Goal: Task Accomplishment & Management: Complete application form

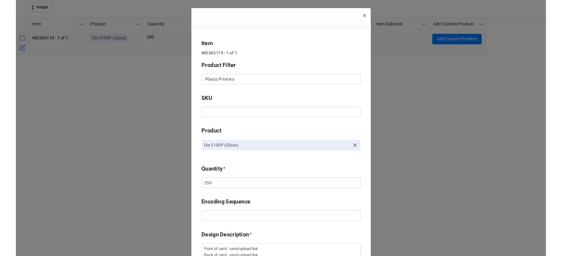
scroll to position [259, 0]
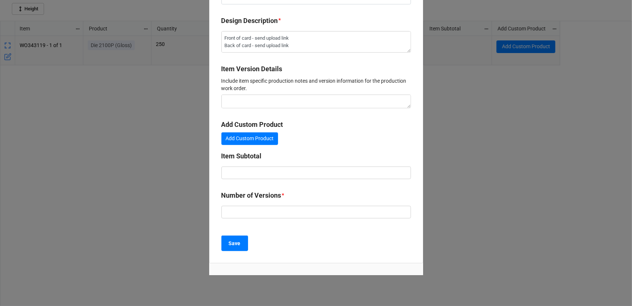
type textarea "x"
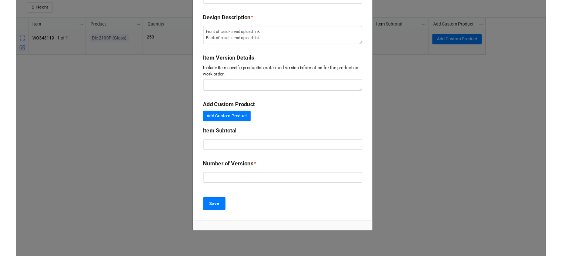
scroll to position [231, 558]
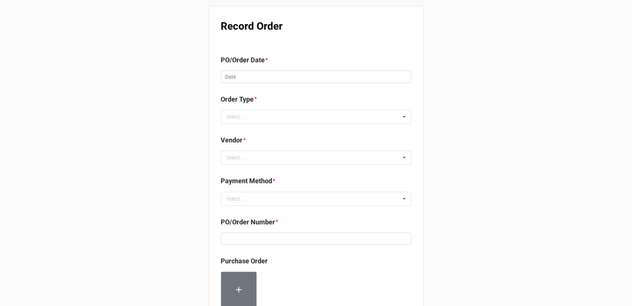
click at [245, 67] on b "PO/Order Date *" at bounding box center [316, 61] width 190 height 13
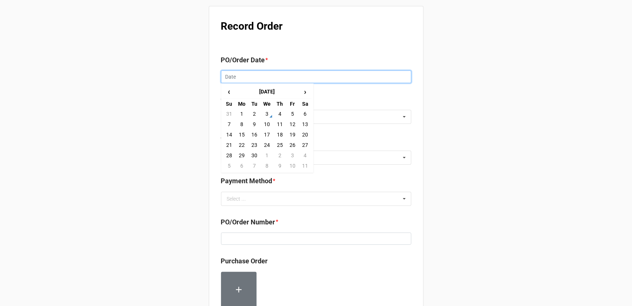
click at [254, 80] on input "text" at bounding box center [316, 76] width 190 height 13
click at [269, 112] on td "3" at bounding box center [267, 114] width 13 height 10
type input "9/3/2025"
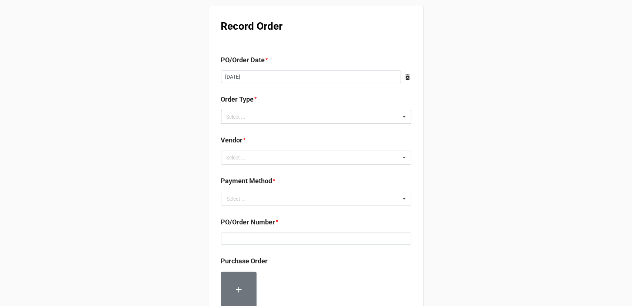
click at [273, 114] on div "Select ... Inventory Replenishment Item Requested Associated with a Specific Job" at bounding box center [316, 117] width 190 height 14
click at [272, 159] on span "Associated with a Specific Job" at bounding box center [262, 158] width 70 height 6
click at [449, 140] on div "Record Order PO/Order Date * 9/3/2025 ‹ September 2025 › Su Mo Tu We Th Fr Sa 3…" at bounding box center [316, 284] width 632 height 569
click at [299, 152] on div "Select ... No results found." at bounding box center [316, 157] width 190 height 14
type input "sca"
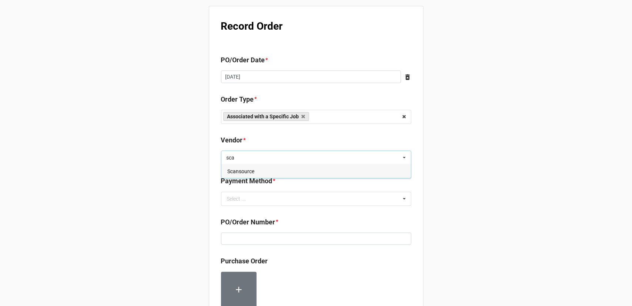
click at [273, 171] on div "Scansource" at bounding box center [317, 171] width 190 height 14
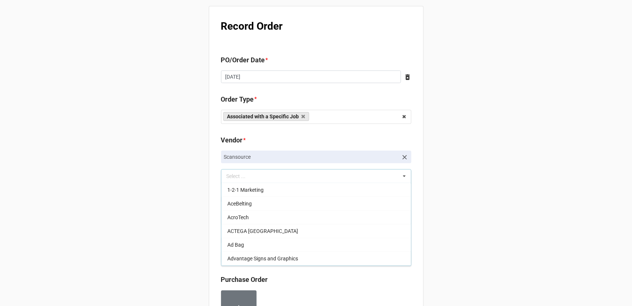
click at [453, 175] on div "Record Order PO/Order Date * 9/3/2025 ‹ September 2025 › Su Mo Tu We Th Fr Sa 3…" at bounding box center [316, 293] width 632 height 587
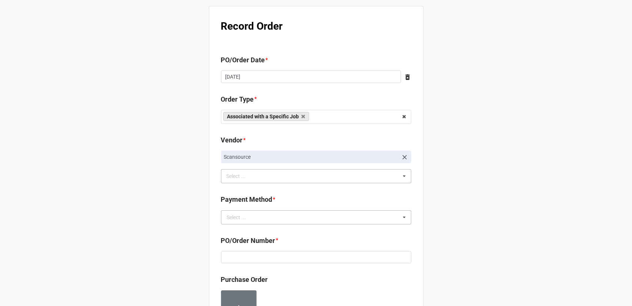
click at [281, 210] on div "Select ... Terms/Invoiced Credit Card ACH Other" at bounding box center [316, 217] width 190 height 14
click at [277, 232] on div "Terms/Invoiced" at bounding box center [317, 231] width 190 height 14
click at [477, 225] on div "Record Order PO/Order Date * 9/3/2025 ‹ September 2025 › Su Mo Tu We Th Fr Sa 3…" at bounding box center [316, 293] width 632 height 587
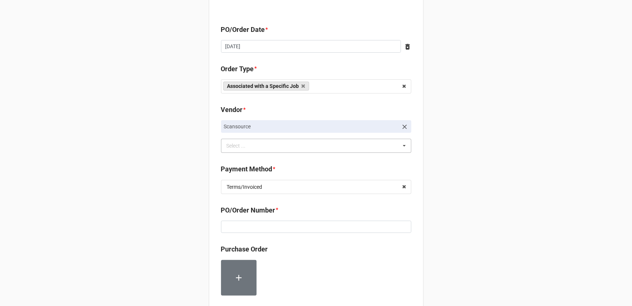
scroll to position [111, 0]
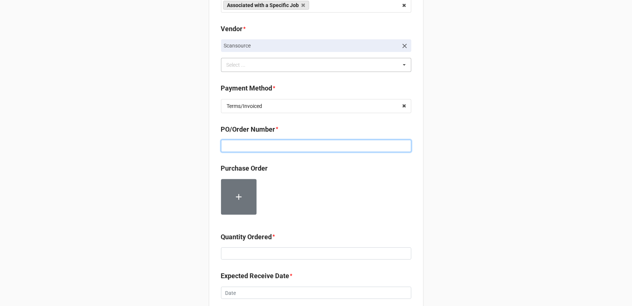
click at [284, 149] on input at bounding box center [316, 146] width 190 height 13
paste input "EZ2248"
type input "EZ2248"
click at [458, 168] on div "Record Order PO/Order Date * 9/3/2025 ‹ September 2025 › Su Mo Tu We Th Fr Sa 3…" at bounding box center [316, 182] width 632 height 587
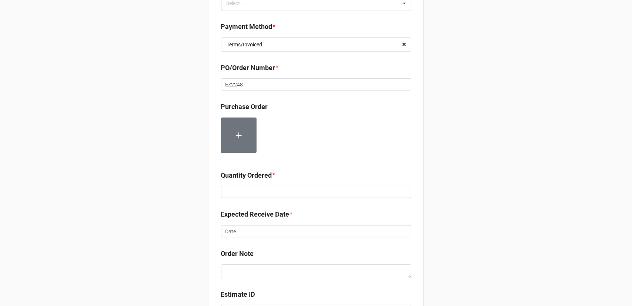
scroll to position [222, 0]
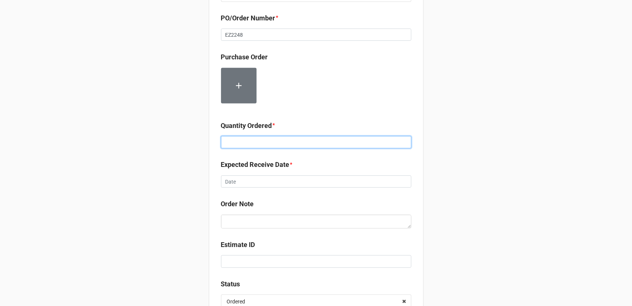
click at [275, 142] on input at bounding box center [316, 142] width 190 height 13
type input "3"
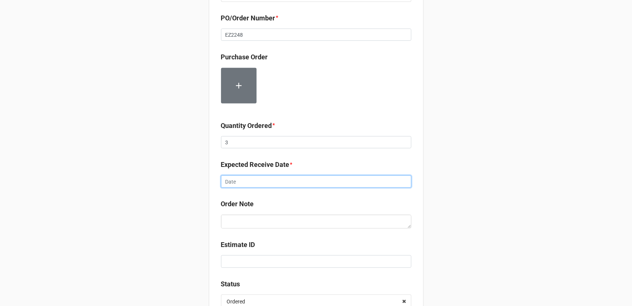
click at [271, 177] on input "text" at bounding box center [316, 181] width 190 height 13
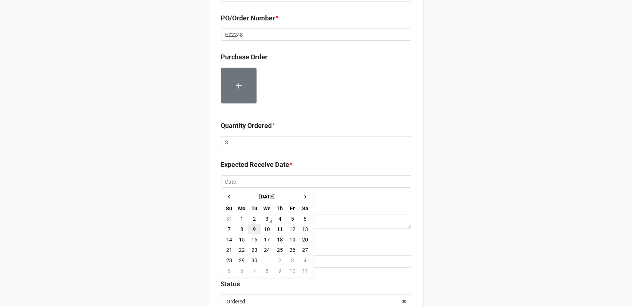
click at [248, 228] on td "9" at bounding box center [254, 229] width 13 height 10
type input "9/9/2025"
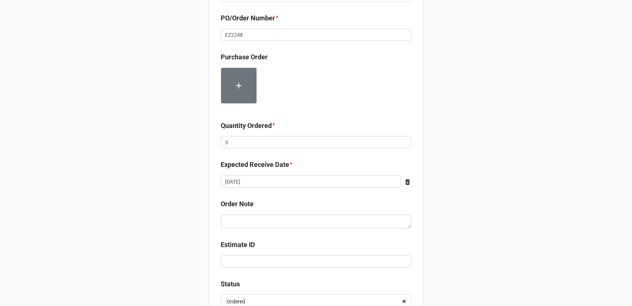
click at [422, 214] on div "Record Order PO/Order Date * 9/3/2025 ‹ September 2025 › Su Mo Tu We Th Fr Sa 3…" at bounding box center [316, 71] width 632 height 587
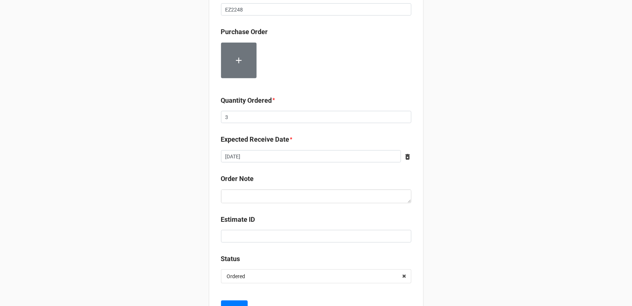
scroll to position [281, 0]
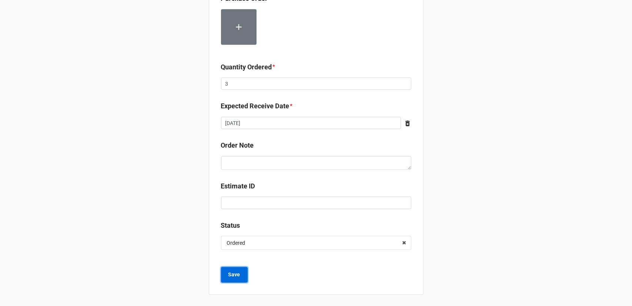
click at [230, 276] on b "Save" at bounding box center [235, 274] width 12 height 8
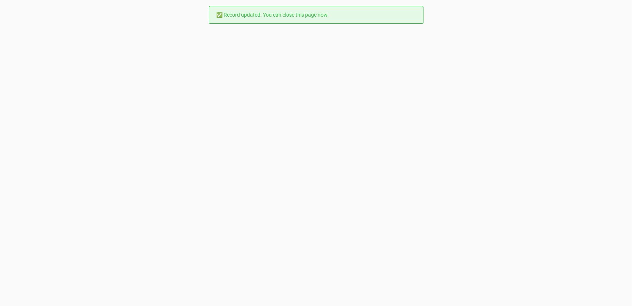
scroll to position [0, 0]
